Goal: Task Accomplishment & Management: Manage account settings

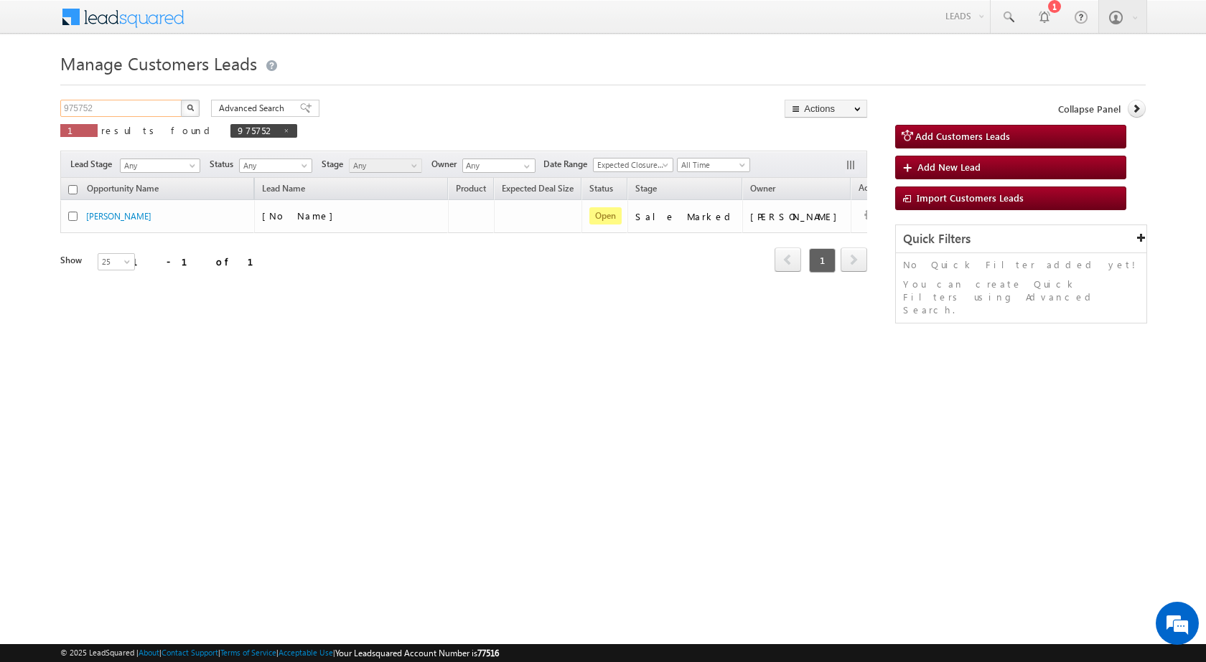
click at [117, 107] on input "975752" at bounding box center [121, 108] width 123 height 17
click at [117, 106] on input "975752" at bounding box center [121, 108] width 123 height 17
paste input "81925"
type input "981925"
click at [181, 100] on button "button" at bounding box center [190, 108] width 19 height 17
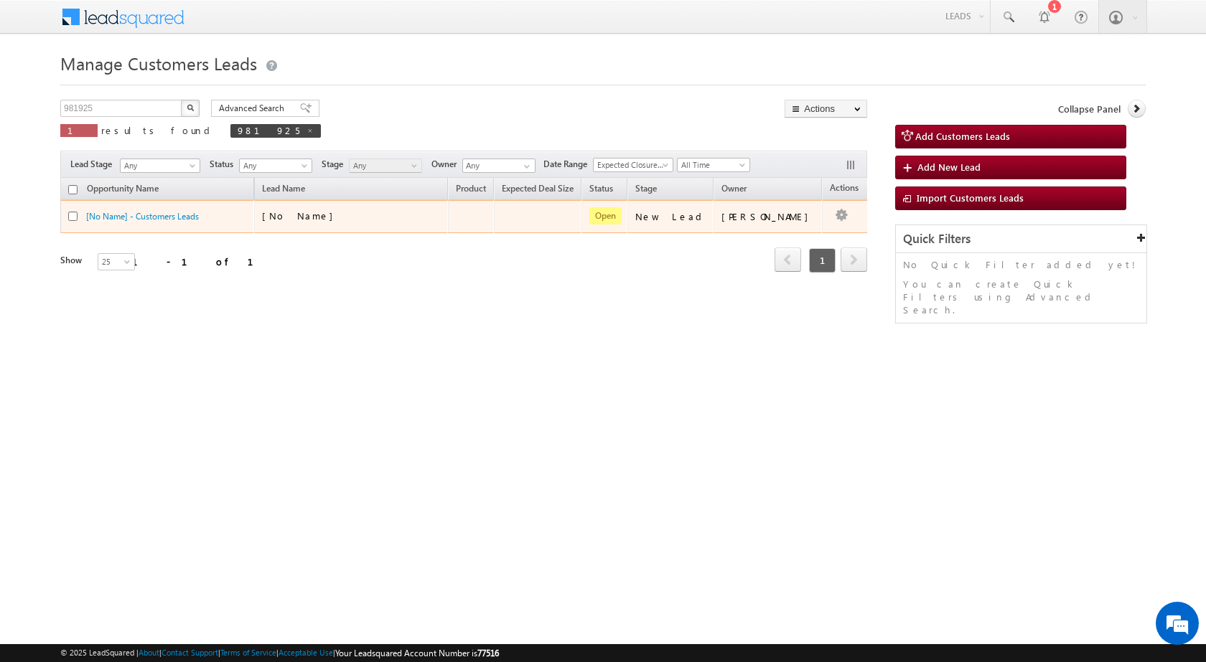
click at [395, 218] on div "[No Name]" at bounding box center [334, 216] width 144 height 13
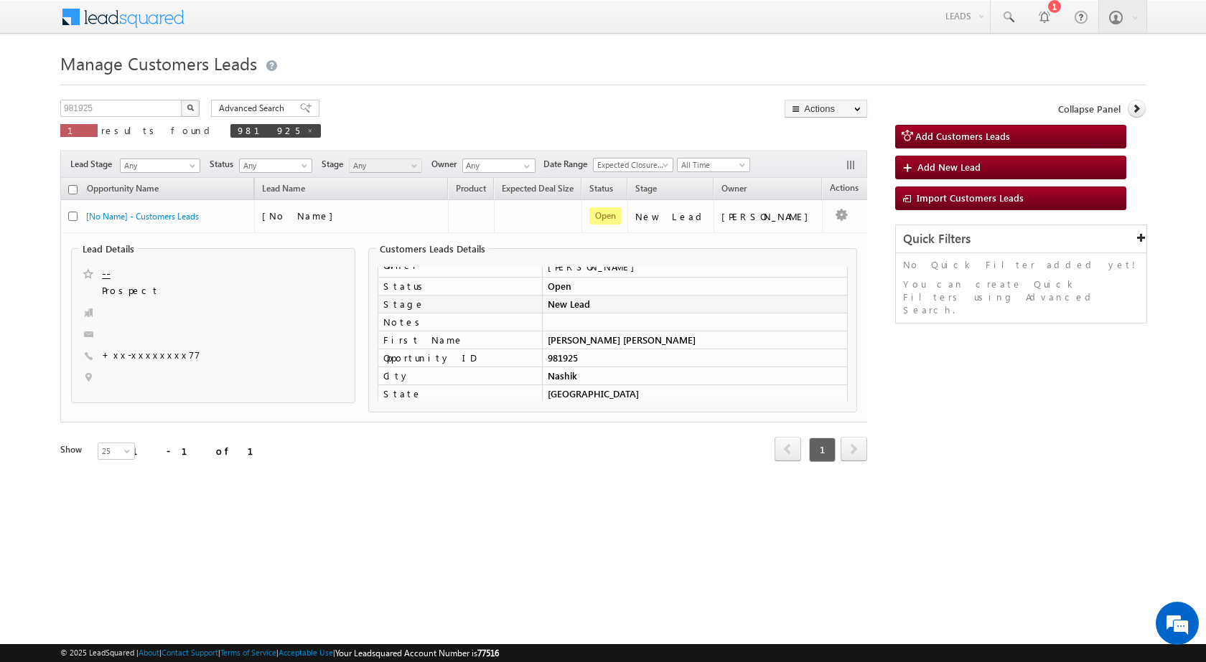
scroll to position [72, 0]
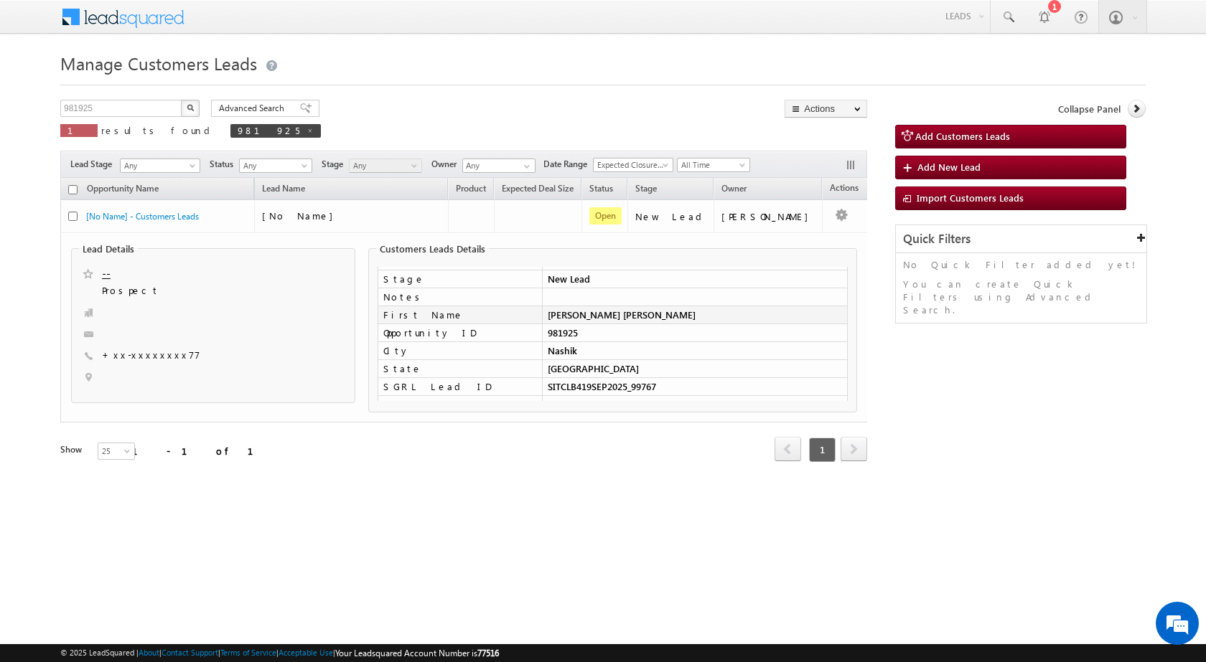
click at [687, 309] on td "[PERSON_NAME] [PERSON_NAME]" at bounding box center [695, 315] width 306 height 18
click at [688, 313] on td "[PERSON_NAME] [PERSON_NAME]" at bounding box center [695, 315] width 306 height 18
copy tbody "[PERSON_NAME] [PERSON_NAME]"
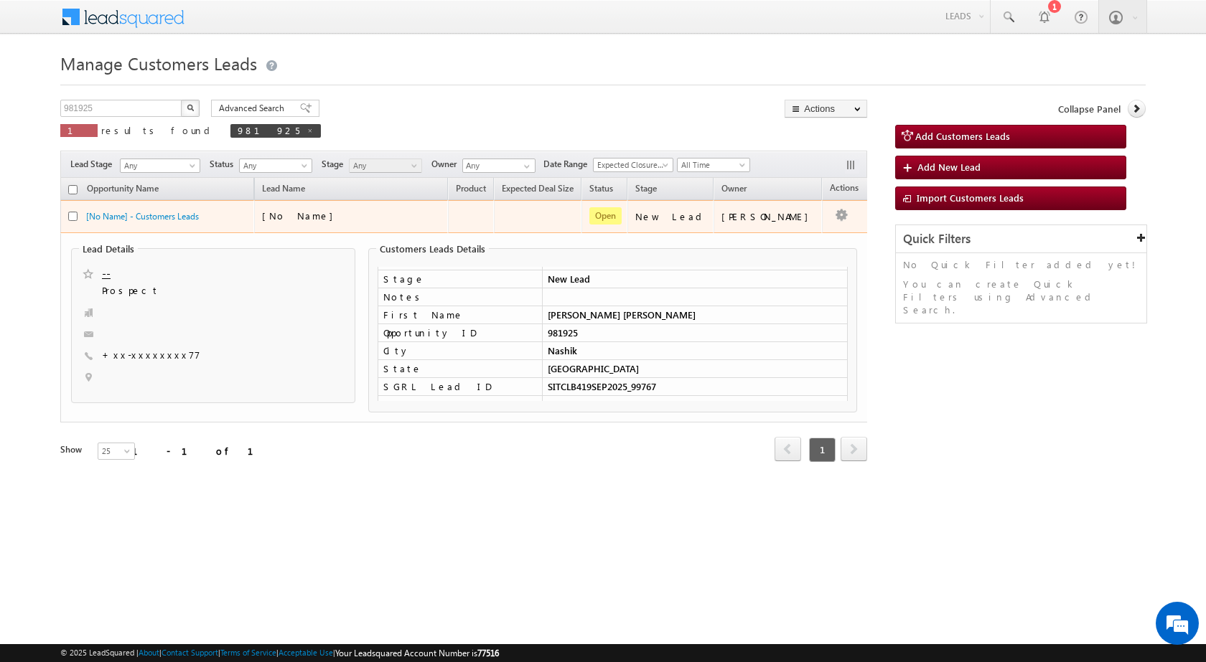
click at [795, 227] on td "[PERSON_NAME]" at bounding box center [767, 216] width 108 height 33
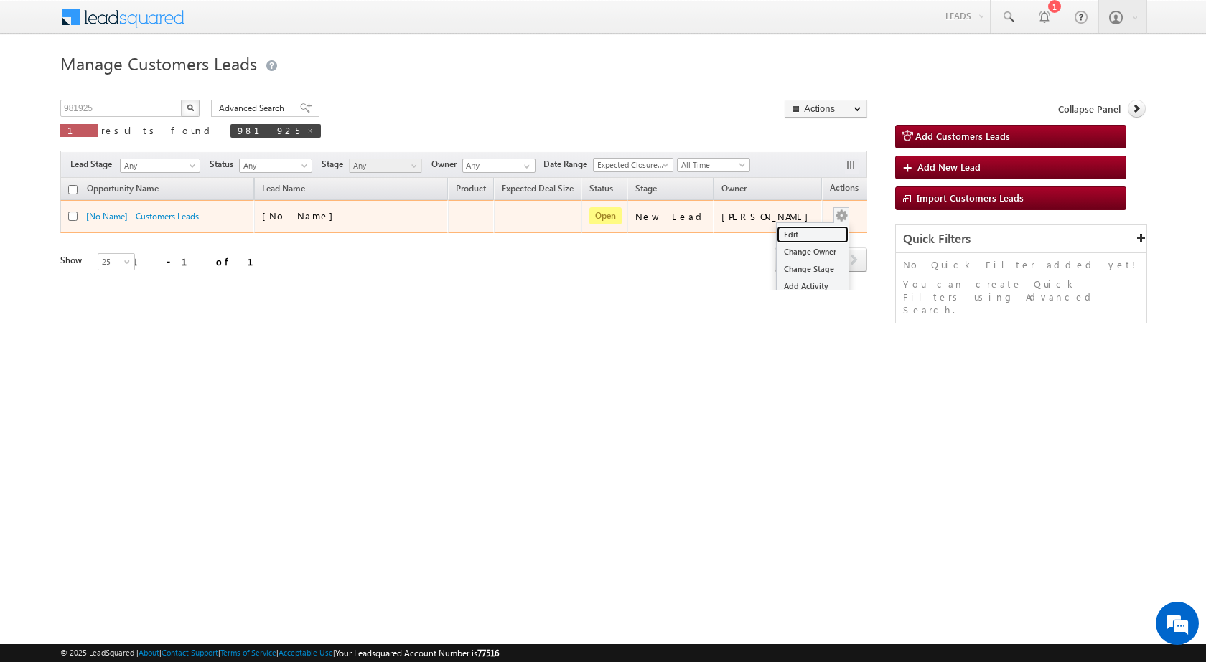
click at [787, 231] on link "Edit" at bounding box center [813, 234] width 72 height 17
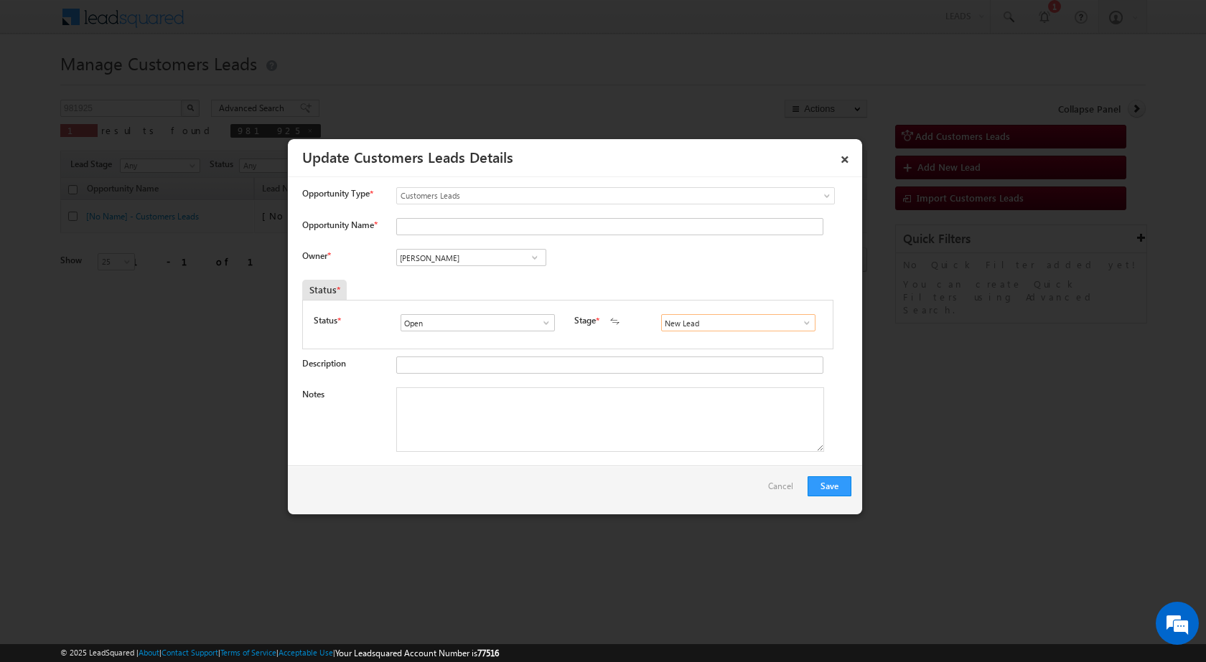
click at [808, 322] on input "New Lead" at bounding box center [738, 322] width 154 height 17
click at [799, 326] on span at bounding box center [806, 322] width 14 height 11
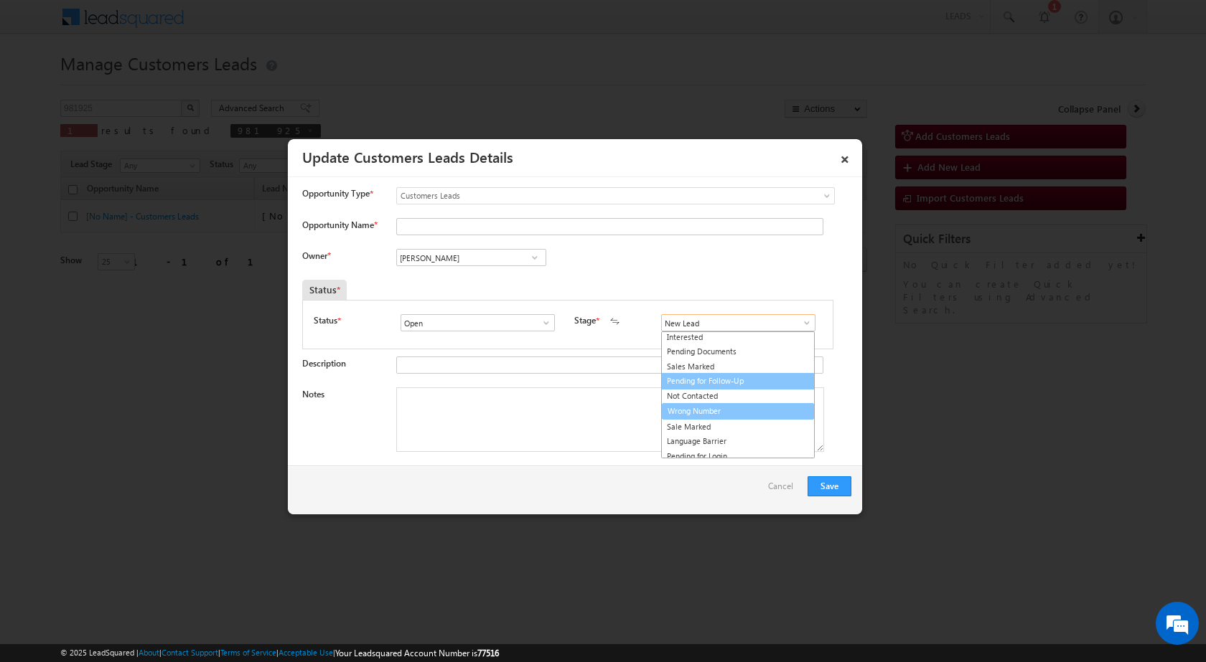
scroll to position [22, 0]
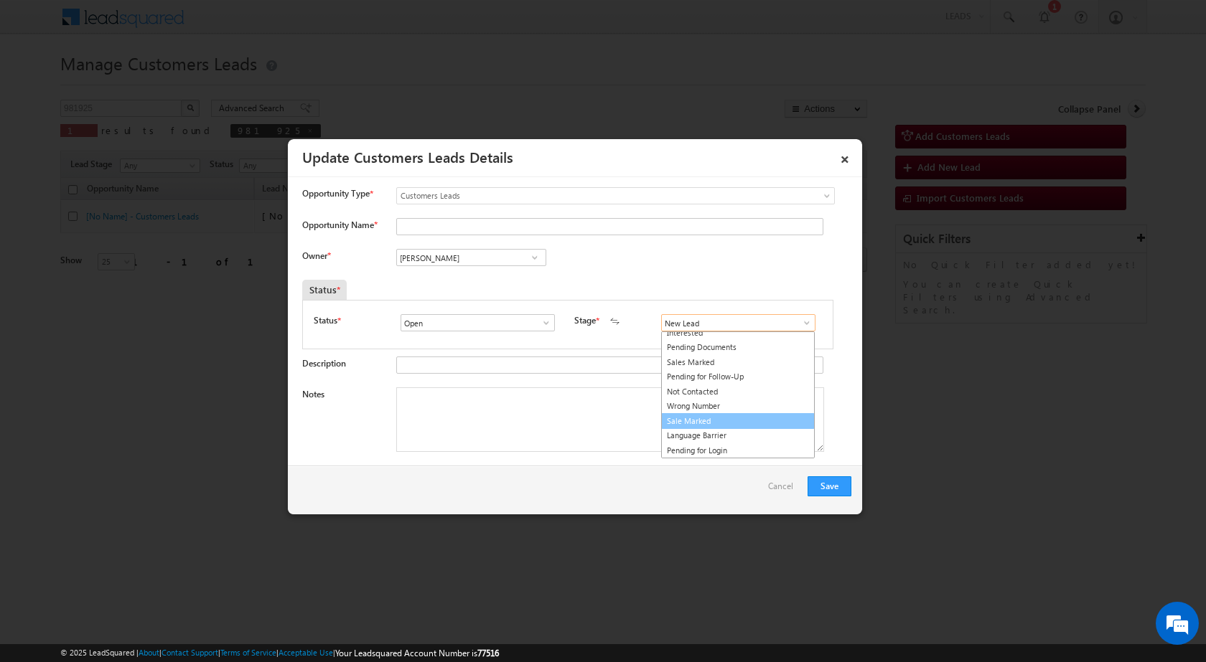
click at [703, 416] on link "Sale Marked" at bounding box center [738, 421] width 154 height 17
type input "Sale Marked"
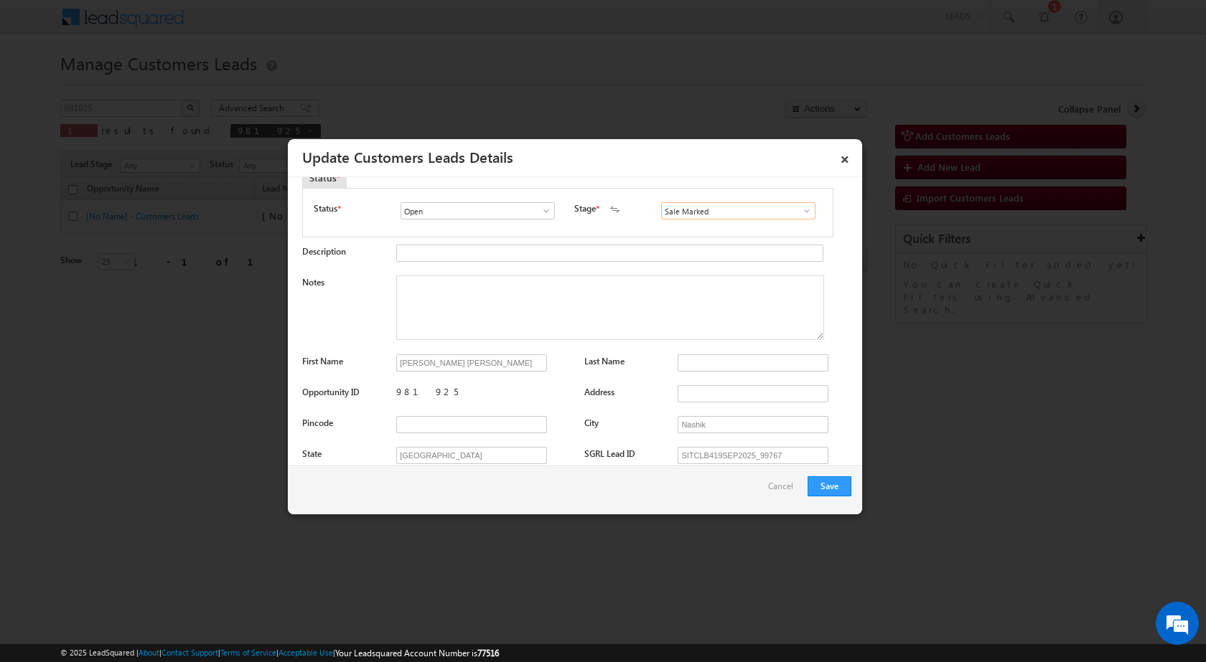
scroll to position [215, 0]
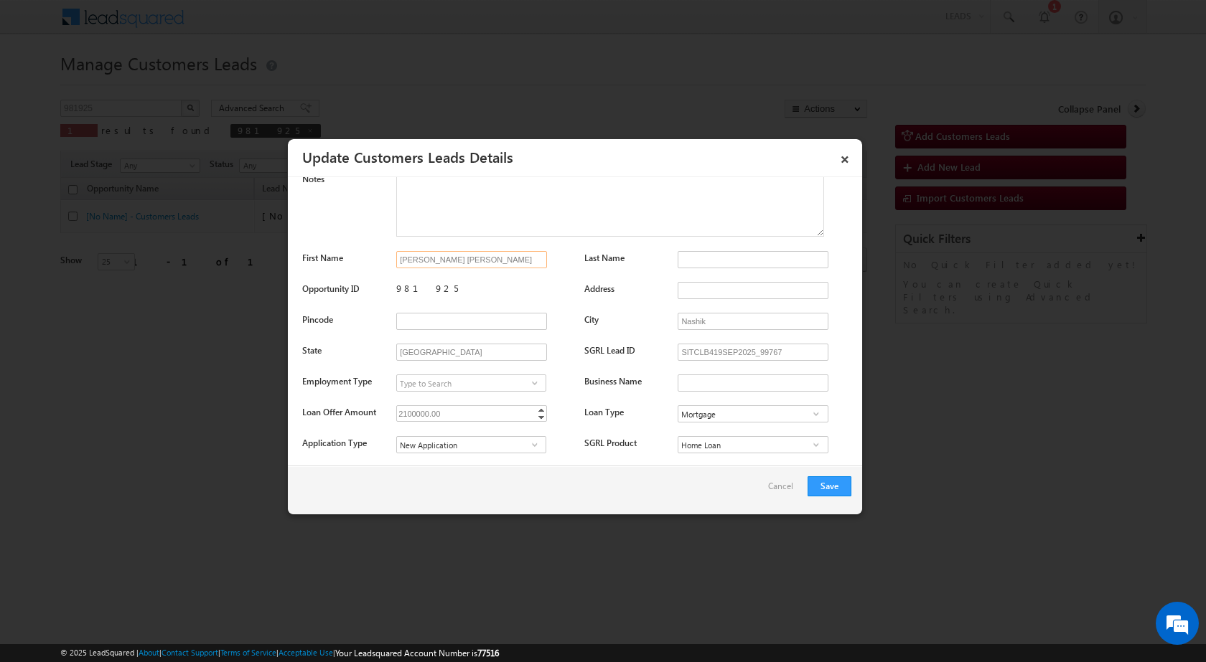
click at [535, 266] on input "[PERSON_NAME] [PERSON_NAME]" at bounding box center [471, 259] width 151 height 17
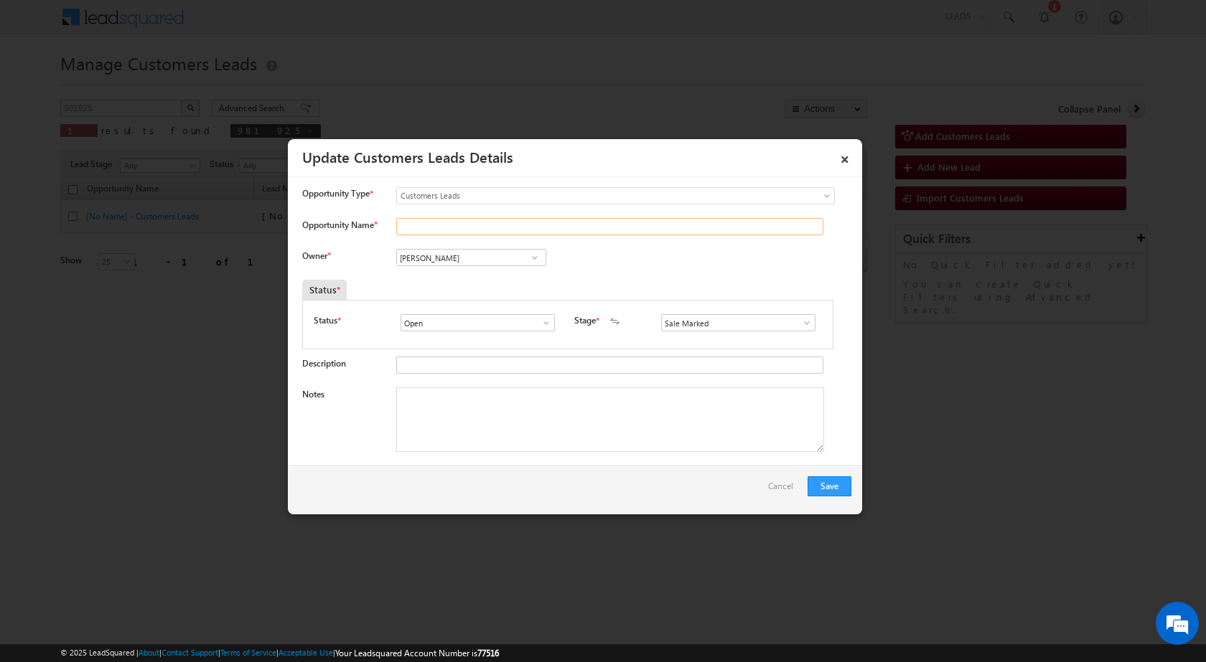
click at [456, 233] on input "Opportunity Name *" at bounding box center [609, 226] width 427 height 17
paste input "[PERSON_NAME] [PERSON_NAME]"
type input "[PERSON_NAME] [PERSON_NAME]"
click at [685, 258] on div "Owner * Vikas Halwai Vikas Halwai Vikas Halwai" at bounding box center [576, 261] width 549 height 24
click at [527, 427] on textarea "Notes" at bounding box center [610, 420] width 428 height 65
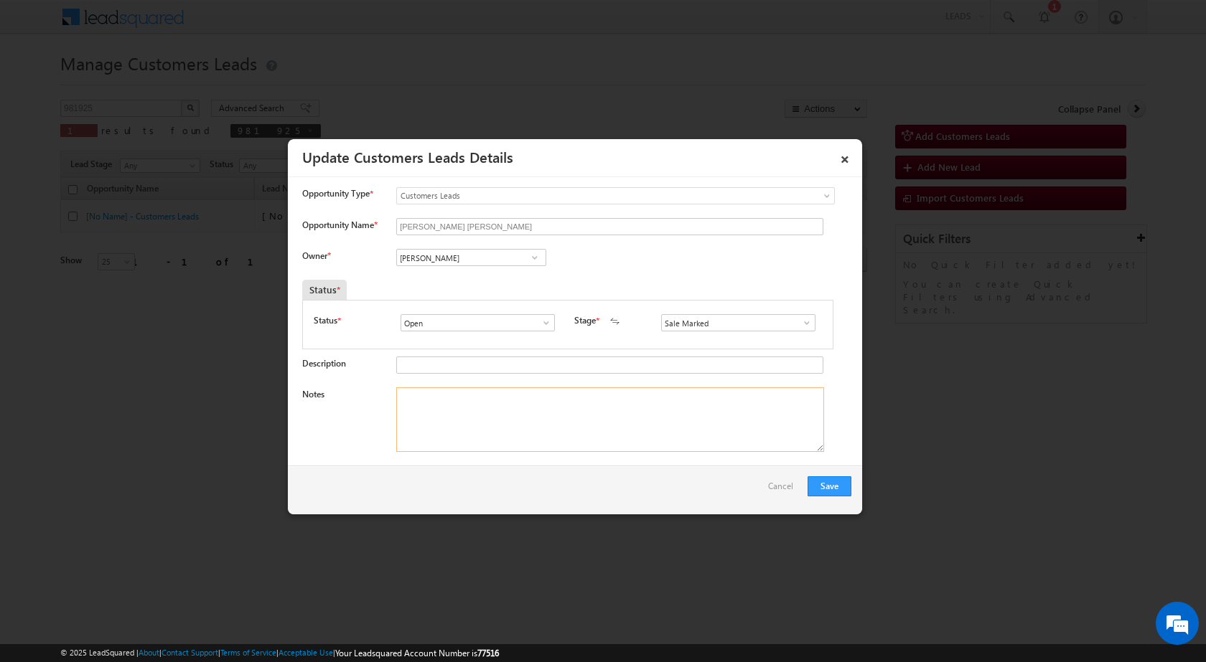
paste textarea "981925 - RAVINDRA SONAWANE - 9970849677 - NASHIK 422002 - LAP - LV 15 LAC - AGE…"
type textarea "981925 - RAVINDRA SONAWANE - 9970849677 - NASHIK 422002 - LAP - LV 15 LAC - AGE…"
click at [621, 269] on div "Owner * Vikas Halwai Vikas Halwai Vikas Halwai" at bounding box center [576, 261] width 549 height 24
click at [467, 260] on input "[PERSON_NAME]" at bounding box center [471, 257] width 150 height 17
paste input "Bhushan [PERSON_NAME]"
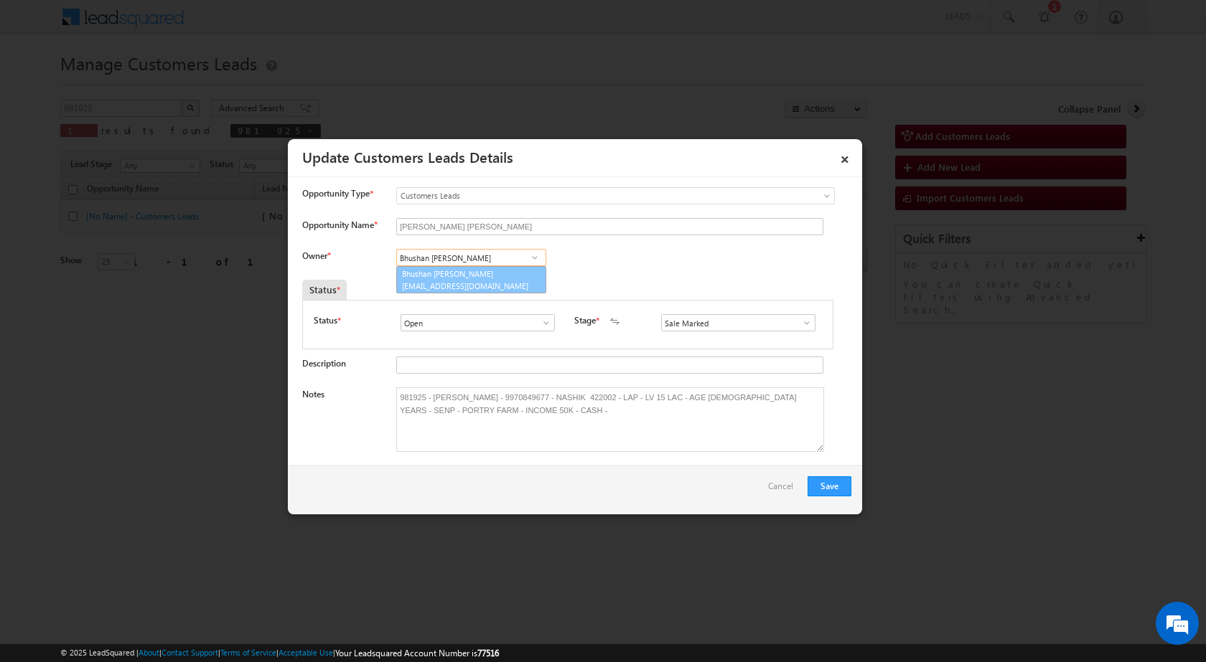
click at [453, 286] on span "bhushan.pawar@sgrlimited.in" at bounding box center [466, 286] width 129 height 11
type input "Bhushan [PERSON_NAME]"
click at [647, 265] on div "Owner * Vikas Halwai Vikas Halwai Vikas Halwai Bhushan Samadhan Pawar Bhushan S…" at bounding box center [576, 261] width 549 height 24
click at [816, 491] on button "Save" at bounding box center [829, 487] width 44 height 20
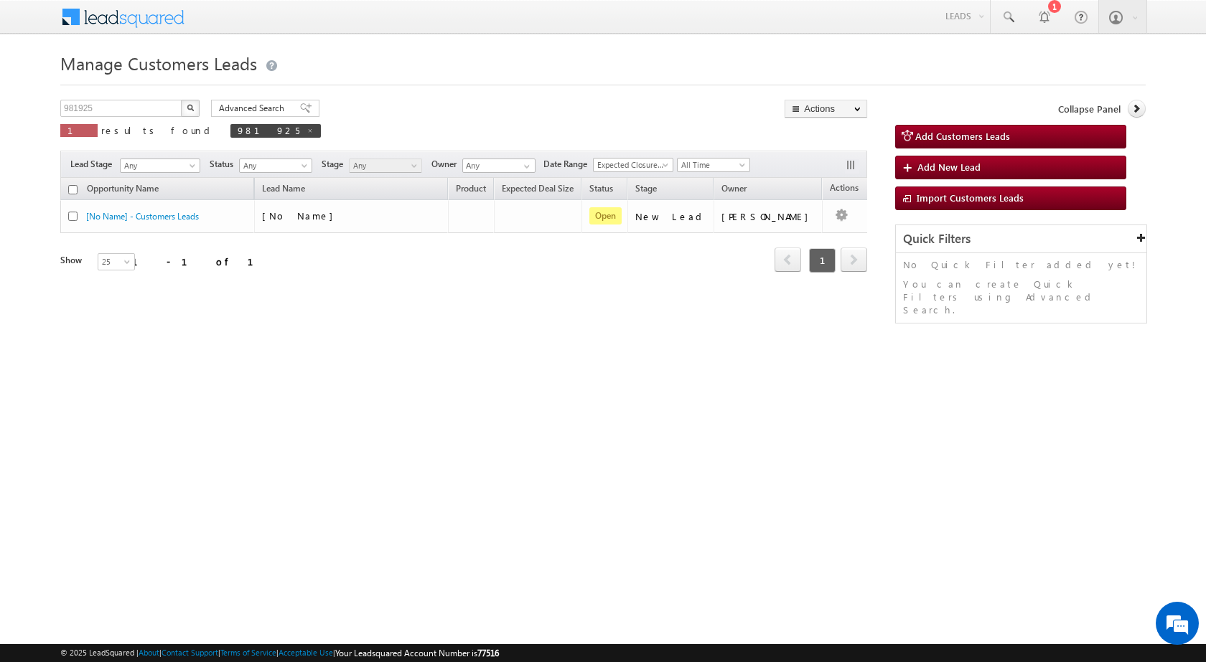
click at [318, 380] on div "Manage Customers Leads Customers Leads updated successfully. 981925 X 1 results…" at bounding box center [602, 227] width 1085 height 359
click at [515, 99] on div "Manage Customers Leads Customers Leads updated successfully. 981925 X 1 results…" at bounding box center [602, 227] width 1085 height 359
click at [268, 383] on div "Manage Customers Leads 981925 X 1 results found 981925 Advanced Search Advanced…" at bounding box center [602, 227] width 1085 height 359
drag, startPoint x: 116, startPoint y: 109, endPoint x: 4, endPoint y: 118, distance: 111.6
click at [4, 118] on body "Menu [PERSON_NAME] sitar a8@ks erve." at bounding box center [603, 203] width 1206 height 407
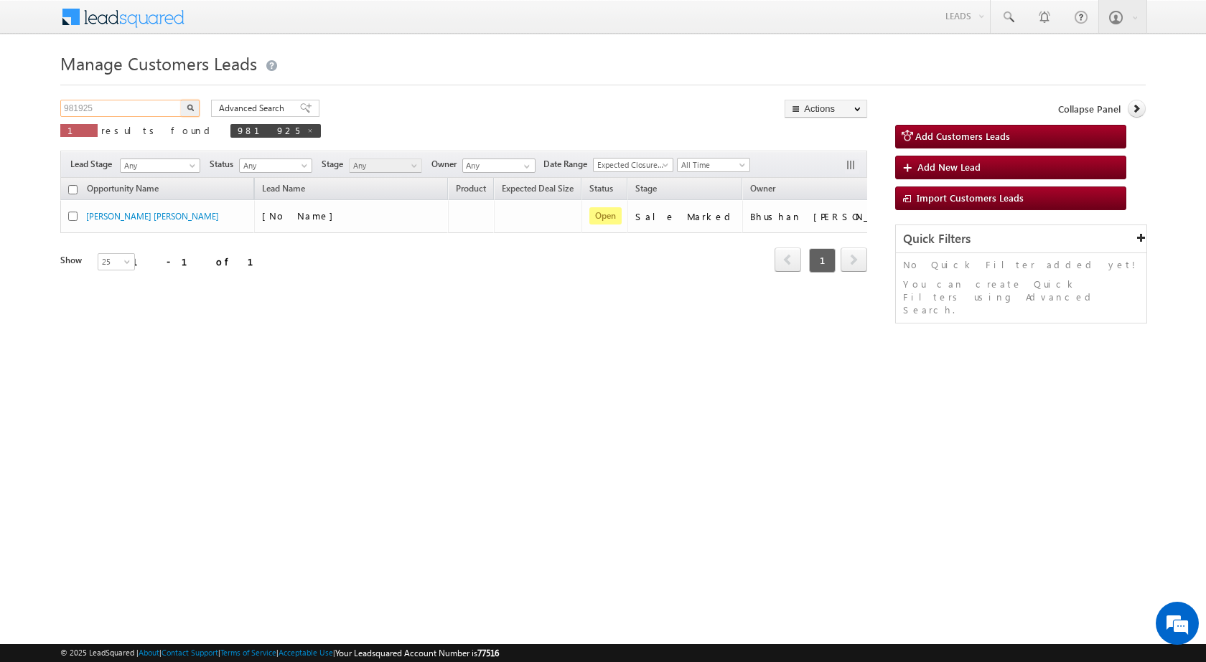
paste input "2699"
type input "982699"
click at [181, 100] on button "button" at bounding box center [190, 108] width 19 height 17
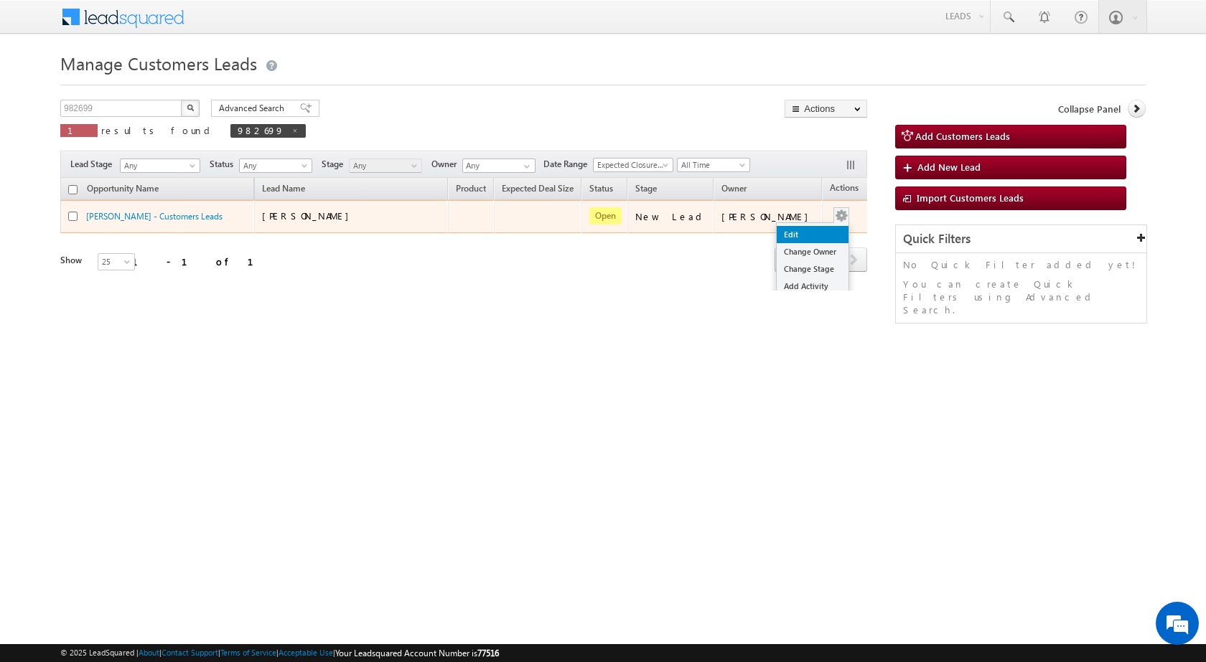
click at [813, 233] on link "Edit" at bounding box center [813, 234] width 72 height 17
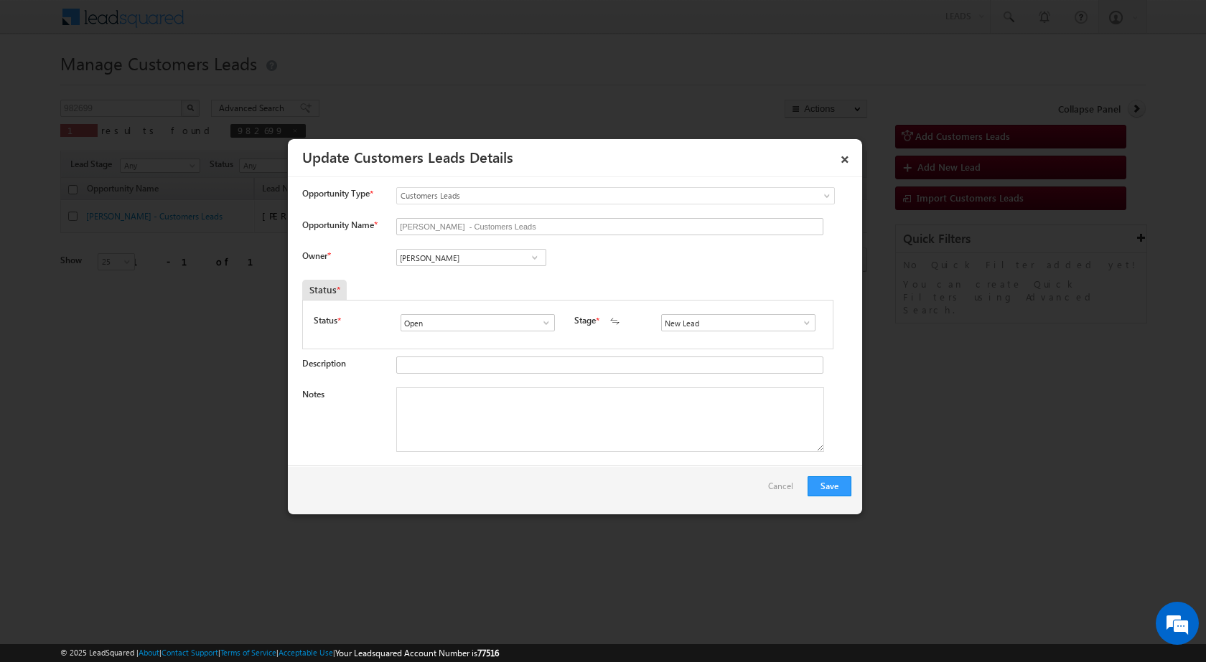
click at [800, 327] on span at bounding box center [806, 322] width 14 height 11
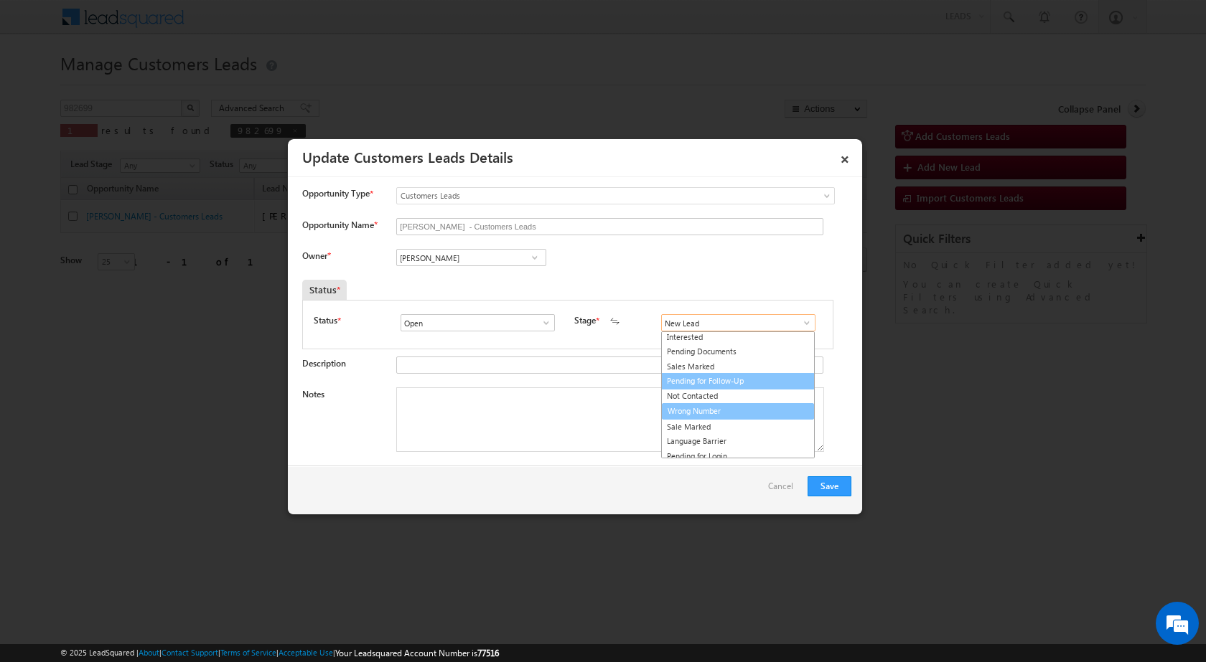
scroll to position [22, 0]
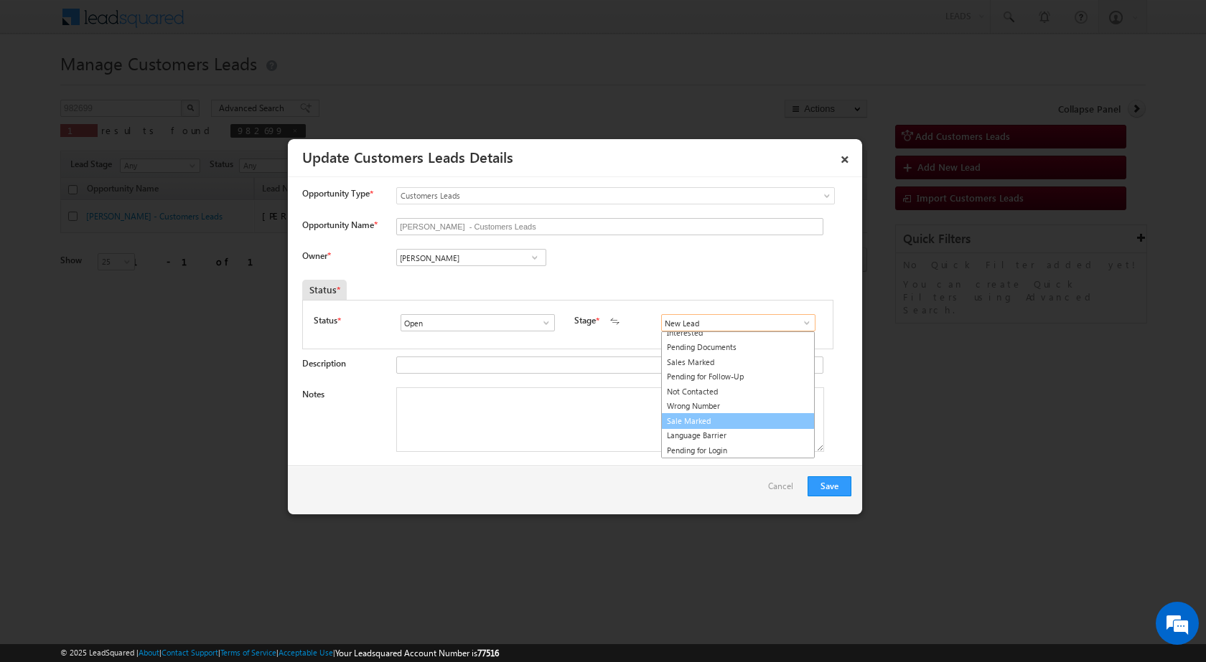
click at [708, 421] on link "Sale Marked" at bounding box center [738, 421] width 154 height 17
type input "Sale Marked"
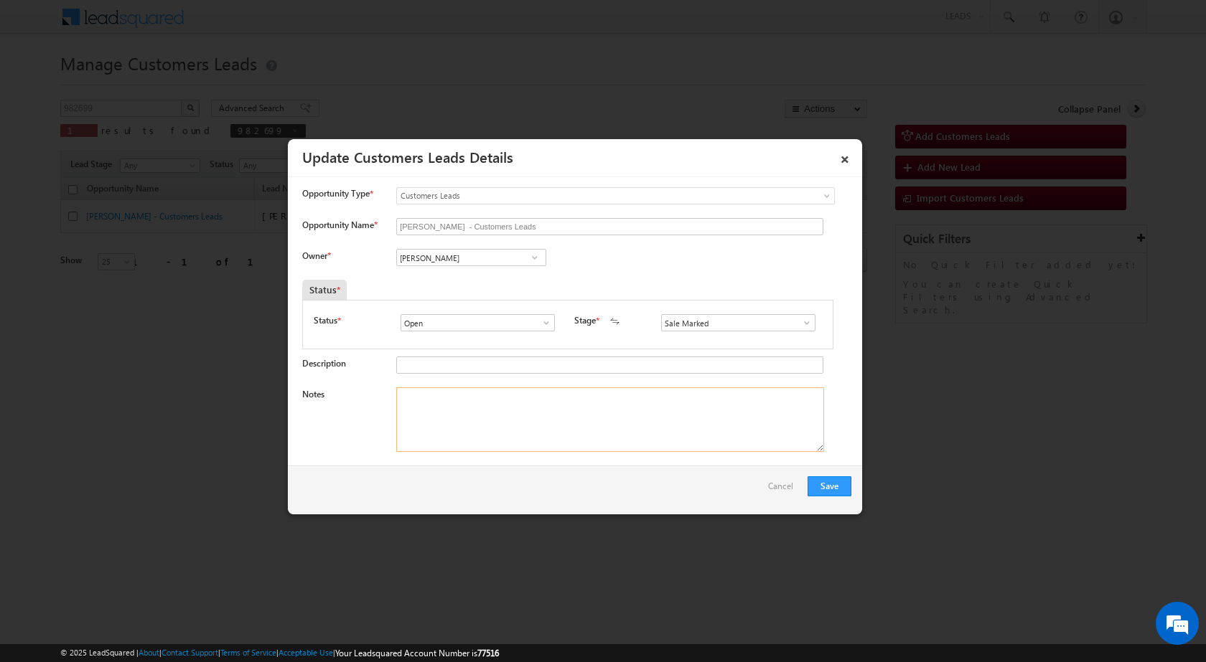
click at [436, 394] on textarea "Notes" at bounding box center [610, 420] width 428 height 65
paste textarea "KANPUR 208002 - PURCHASE - [PERSON_NAME] - PROPERTY LOC. [GEOGRAPHIC_DATA] - PV…"
type textarea "KANPUR 208002 - PURCHASE - [PERSON_NAME] - PROPERTY LOC. [GEOGRAPHIC_DATA] - PV…"
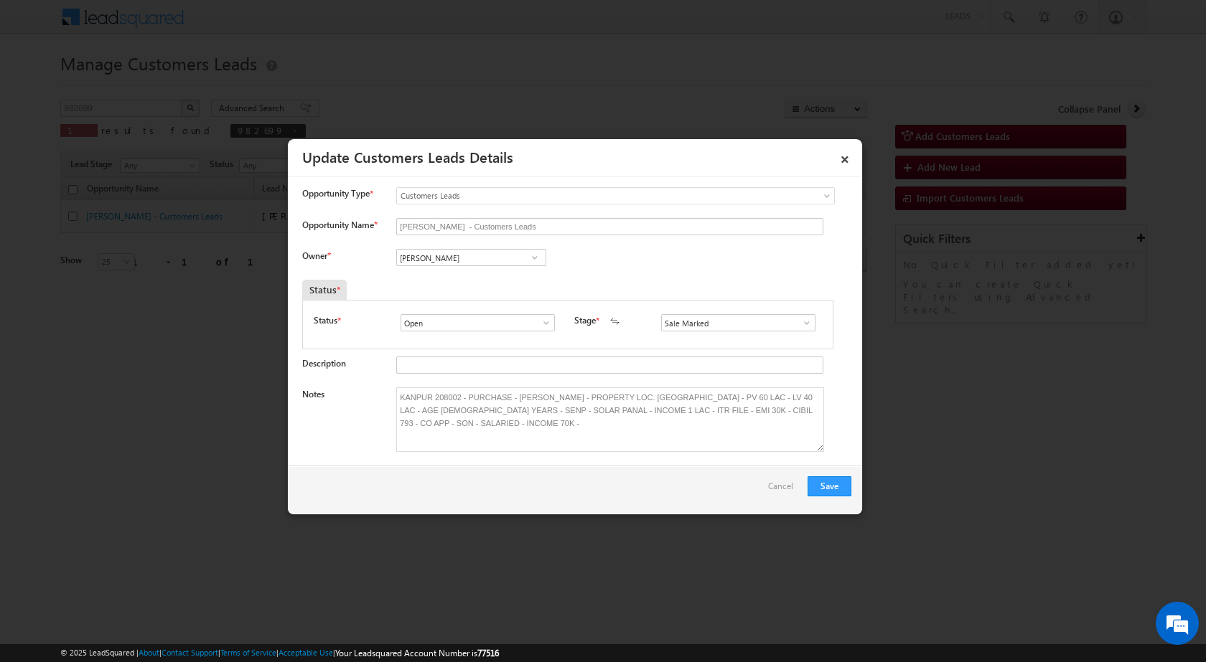
click at [653, 263] on div "Owner * Vikas Halwai Vikas Halwai Vikas Halwai" at bounding box center [576, 261] width 549 height 24
click at [484, 257] on input "[PERSON_NAME]" at bounding box center [471, 257] width 150 height 17
paste input "[PERSON_NAME]"
click at [430, 281] on span "[EMAIL_ADDRESS][DOMAIN_NAME]" at bounding box center [466, 286] width 129 height 11
type input "[PERSON_NAME]"
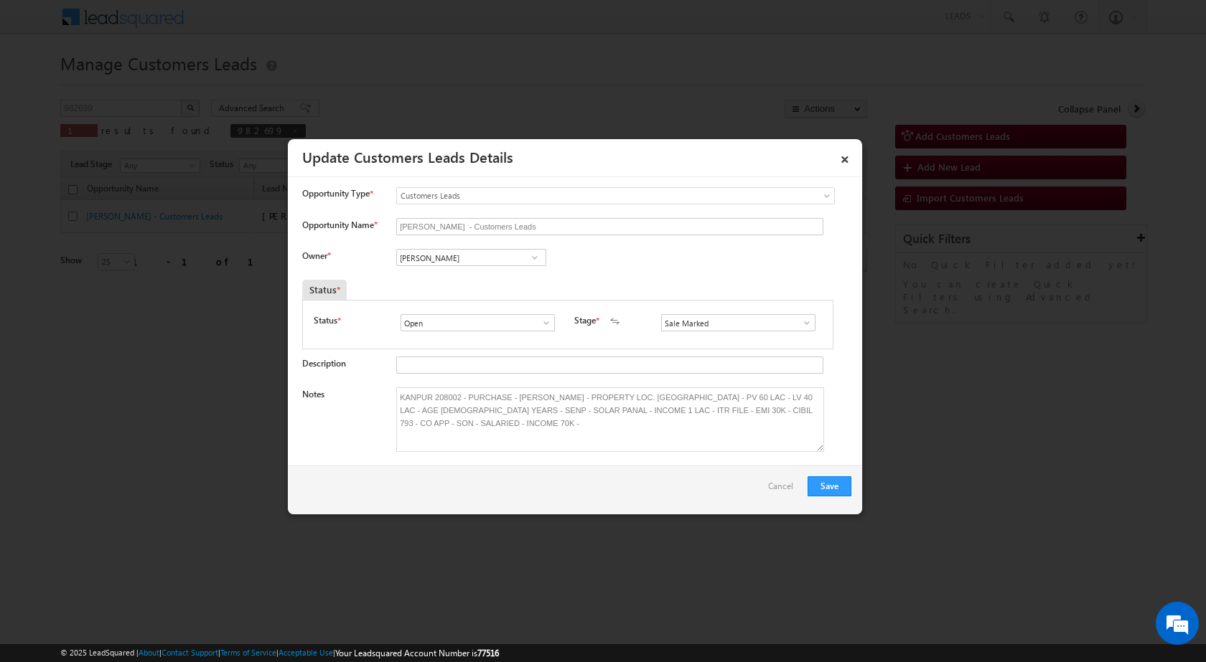
click at [749, 254] on div "Owner * Vikas Halwai Vikas Halwai Vikas Halwai [PERSON_NAME] [PERSON_NAME] 72d5…" at bounding box center [576, 261] width 549 height 24
click at [831, 486] on button "Save" at bounding box center [829, 487] width 44 height 20
